Goal: Navigation & Orientation: Find specific page/section

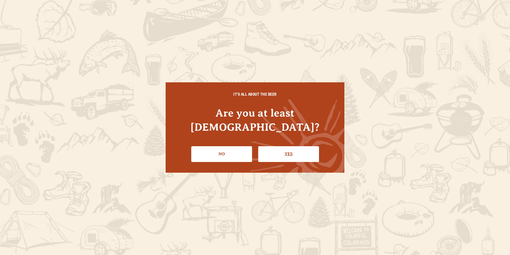
click at [282, 149] on link "Yes" at bounding box center [288, 153] width 61 height 15
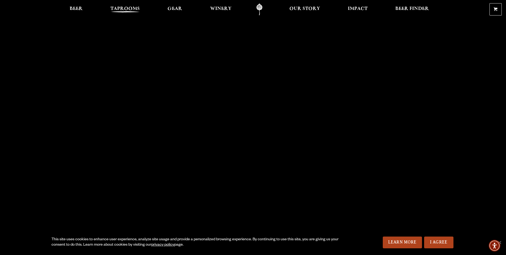
click at [132, 11] on span "Taprooms" at bounding box center [125, 9] width 29 height 4
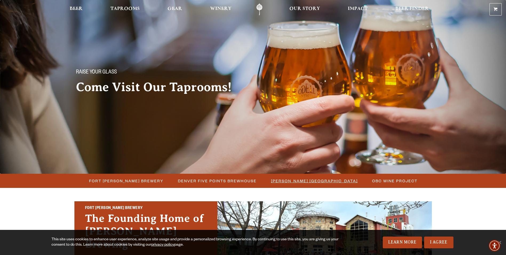
click at [293, 177] on span "[PERSON_NAME] [GEOGRAPHIC_DATA]" at bounding box center [314, 181] width 87 height 8
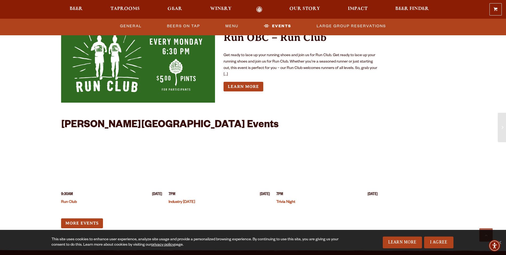
scroll to position [1361, 0]
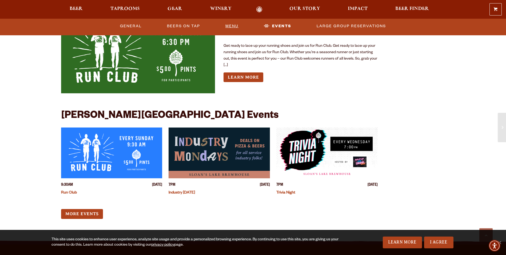
click at [229, 24] on link "Menu" at bounding box center [231, 26] width 17 height 12
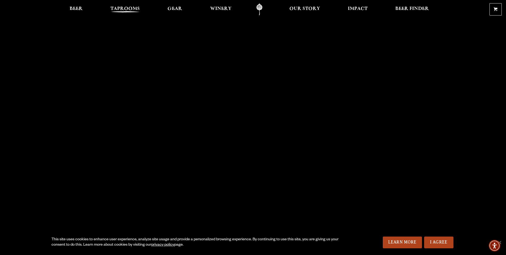
click at [125, 8] on span "Taprooms" at bounding box center [125, 9] width 29 height 4
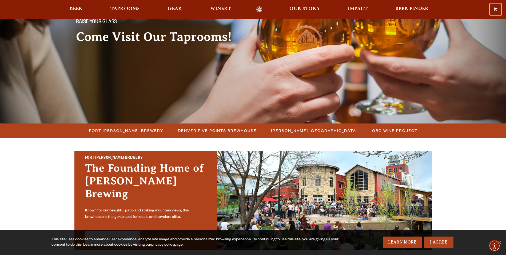
scroll to position [53, 0]
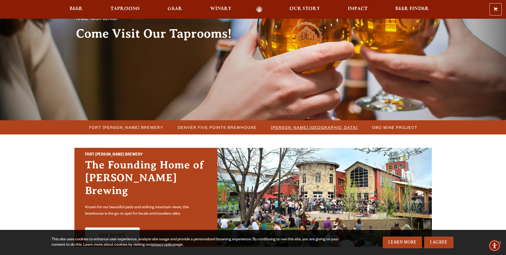
click at [299, 127] on span "[PERSON_NAME] [GEOGRAPHIC_DATA]" at bounding box center [314, 127] width 87 height 8
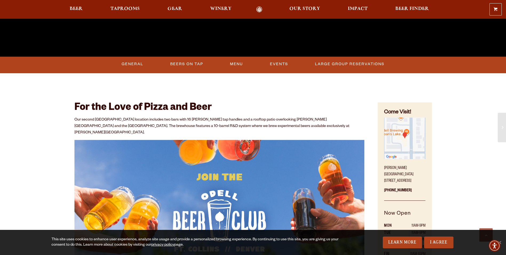
scroll to position [214, 0]
